Goal: Information Seeking & Learning: Learn about a topic

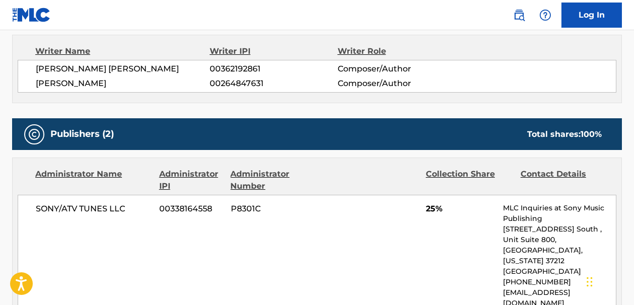
scroll to position [347, 0]
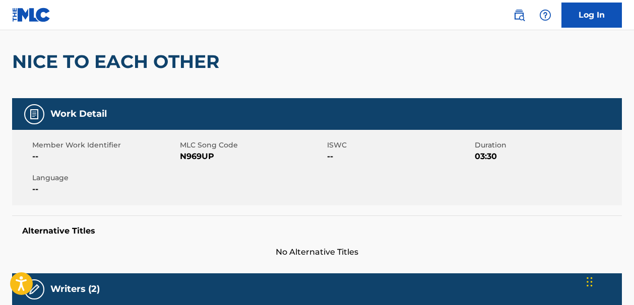
scroll to position [67, 0]
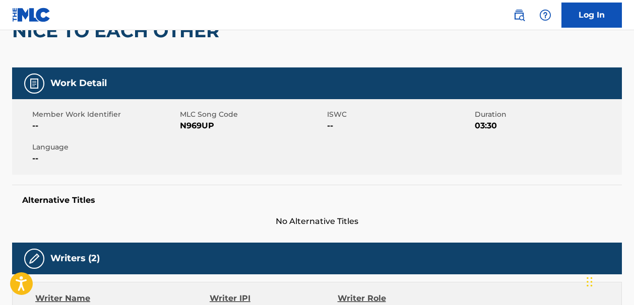
scroll to position [109, 0]
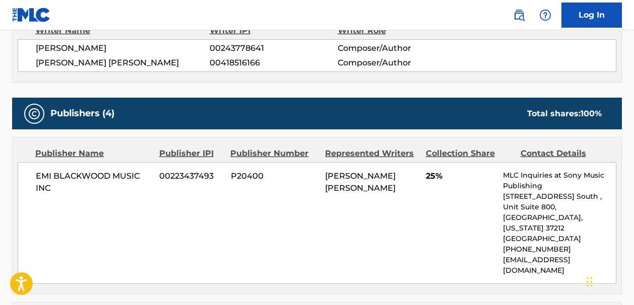
scroll to position [345, 0]
